Goal: Task Accomplishment & Management: Use online tool/utility

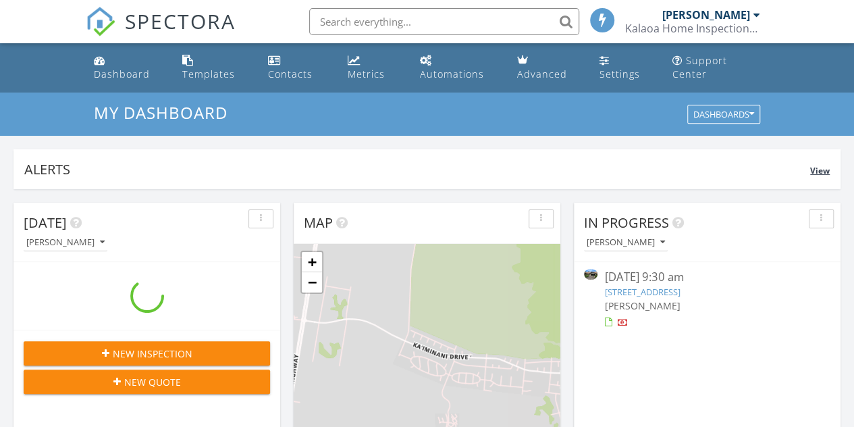
scroll to position [1249, 874]
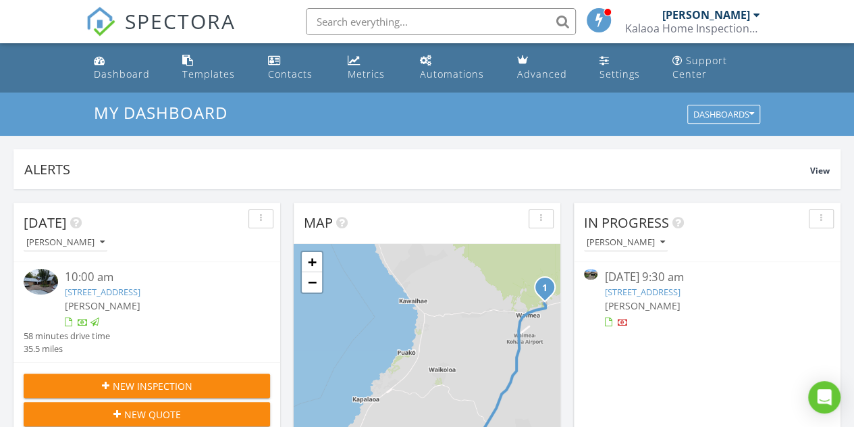
click at [140, 289] on link "[STREET_ADDRESS]" at bounding box center [103, 291] width 76 height 12
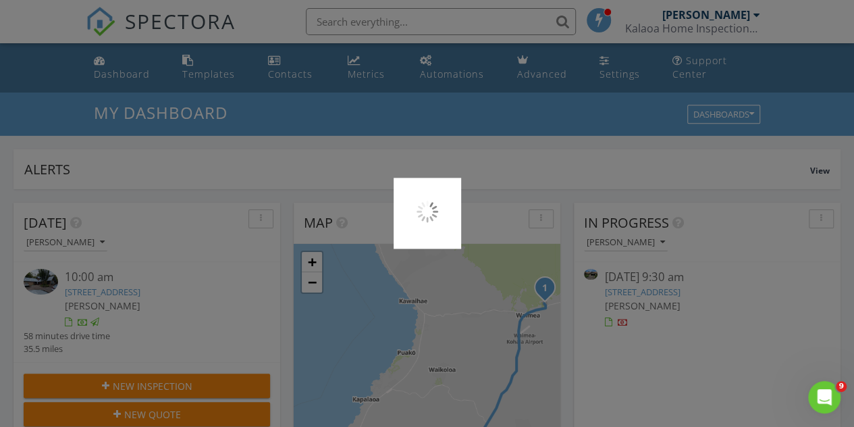
scroll to position [0, 0]
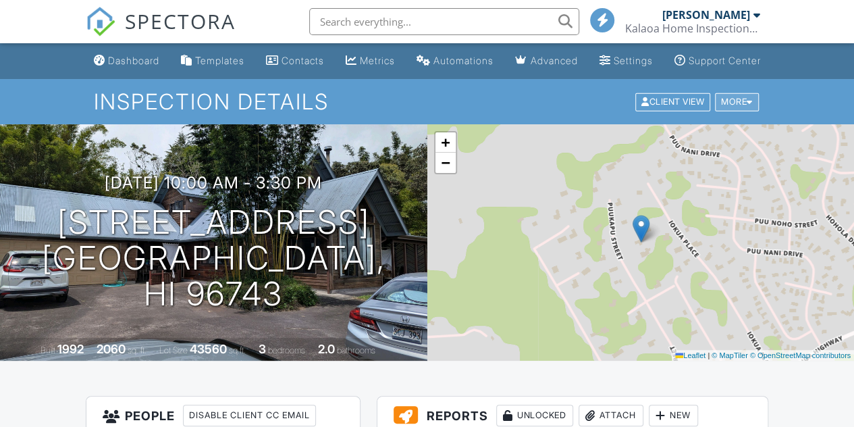
click at [747, 106] on div at bounding box center [749, 101] width 6 height 9
click at [750, 106] on div at bounding box center [749, 101] width 6 height 9
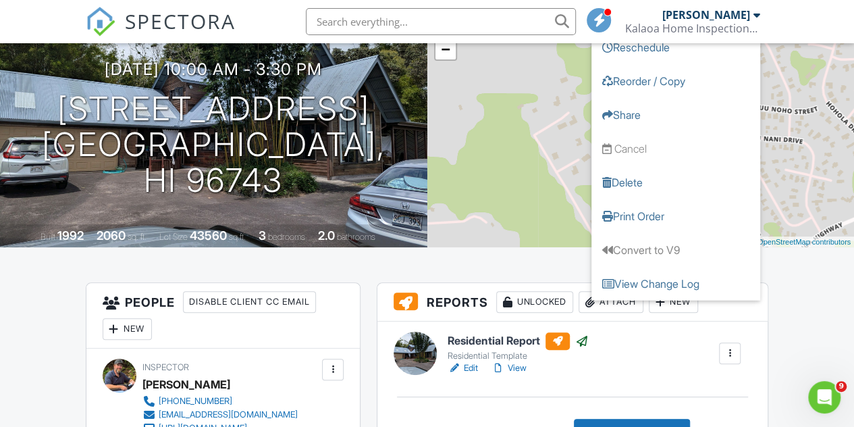
scroll to position [135, 0]
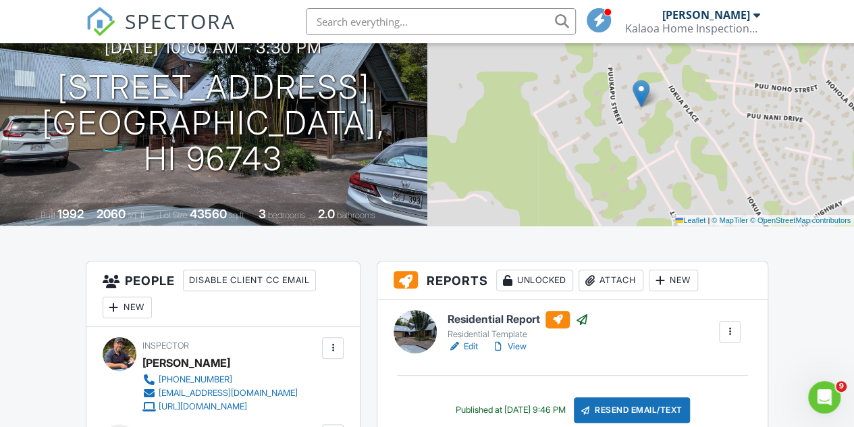
click at [729, 338] on div at bounding box center [729, 331] width 13 height 13
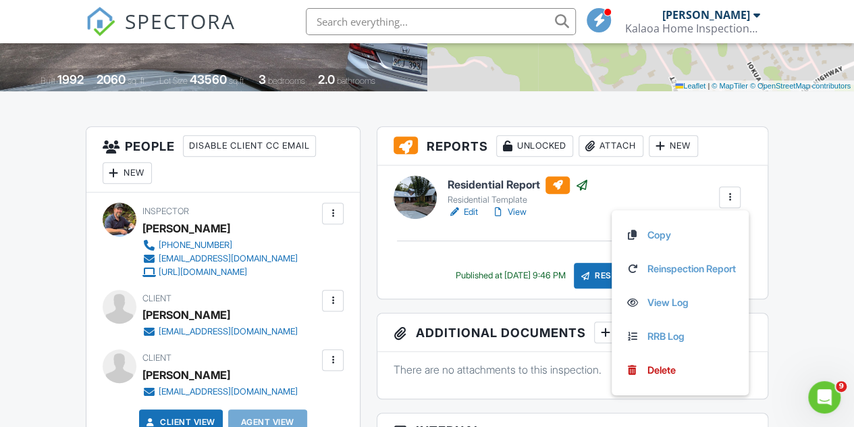
scroll to position [270, 0]
click at [472, 190] on h6 "Residential Report" at bounding box center [517, 184] width 141 height 18
